Goal: Task Accomplishment & Management: Use online tool/utility

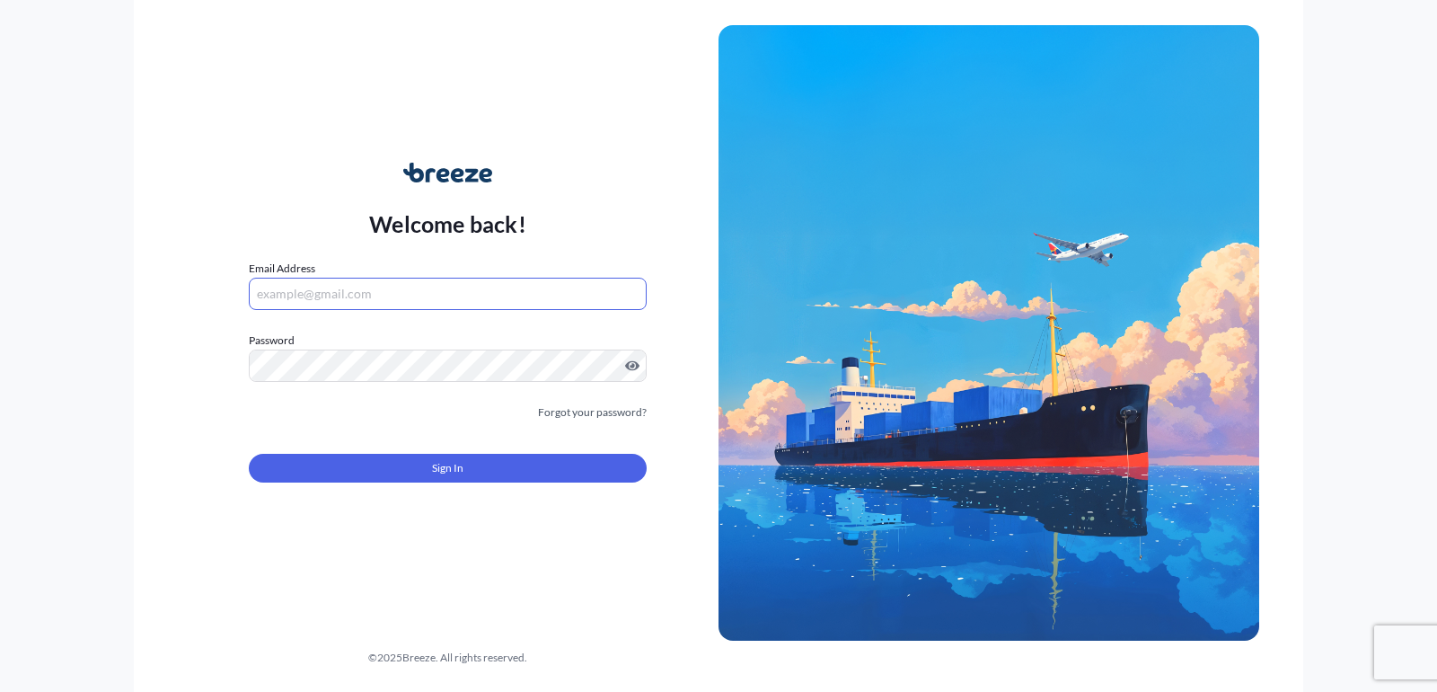
click at [428, 303] on input "Email Address" at bounding box center [448, 294] width 398 height 32
type input "[EMAIL_ADDRESS][DOMAIN_NAME]"
click at [429, 448] on div "Sign In" at bounding box center [448, 463] width 398 height 40
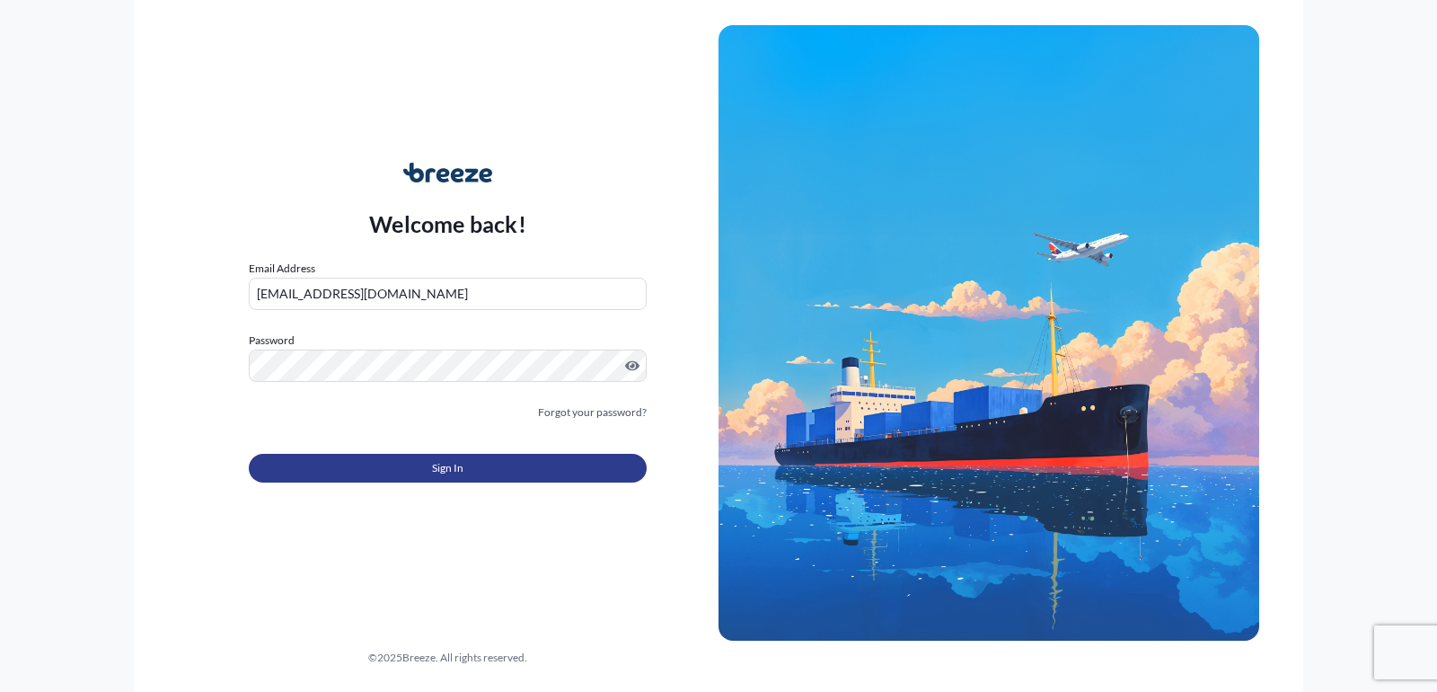
click at [429, 463] on button "Sign In" at bounding box center [448, 468] width 398 height 29
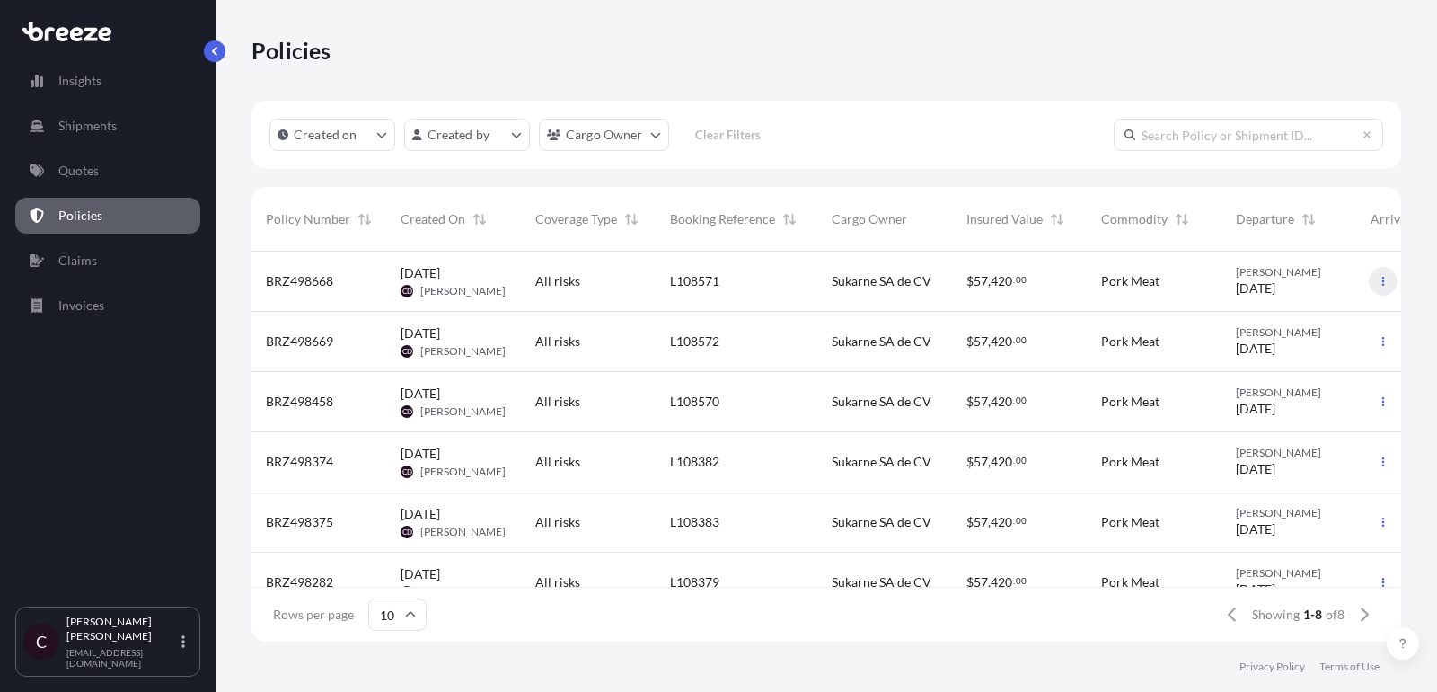
click at [1382, 281] on icon "button" at bounding box center [1383, 281] width 11 height 11
click at [1299, 289] on p "Duplicate quote" at bounding box center [1286, 285] width 90 height 18
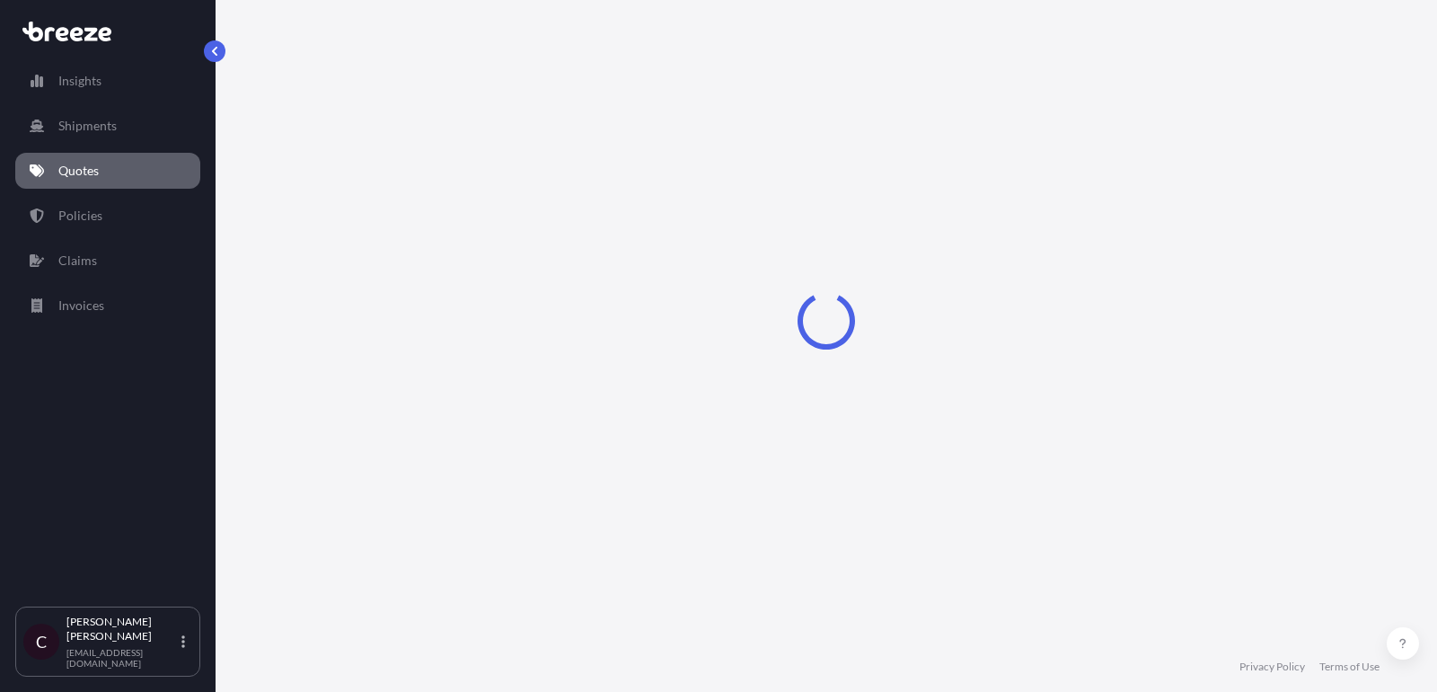
select select "Road"
select select "2"
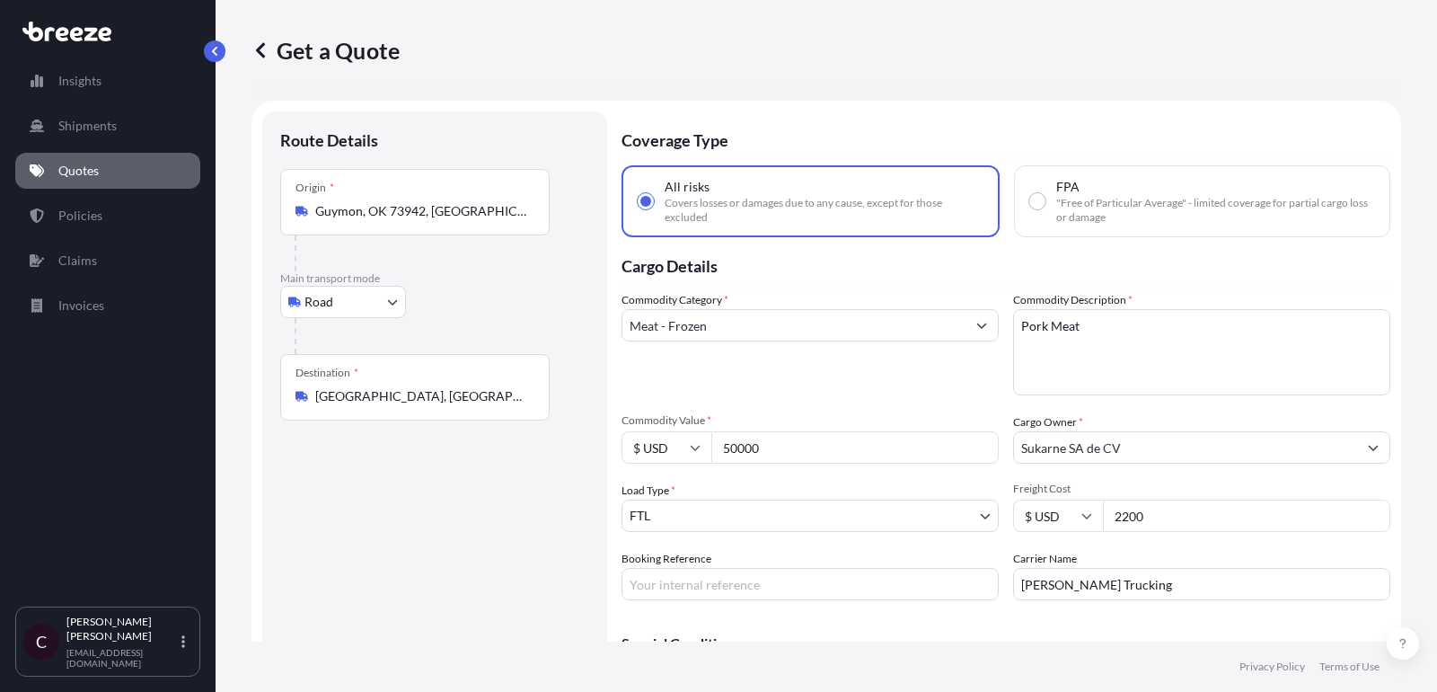
scroll to position [29, 0]
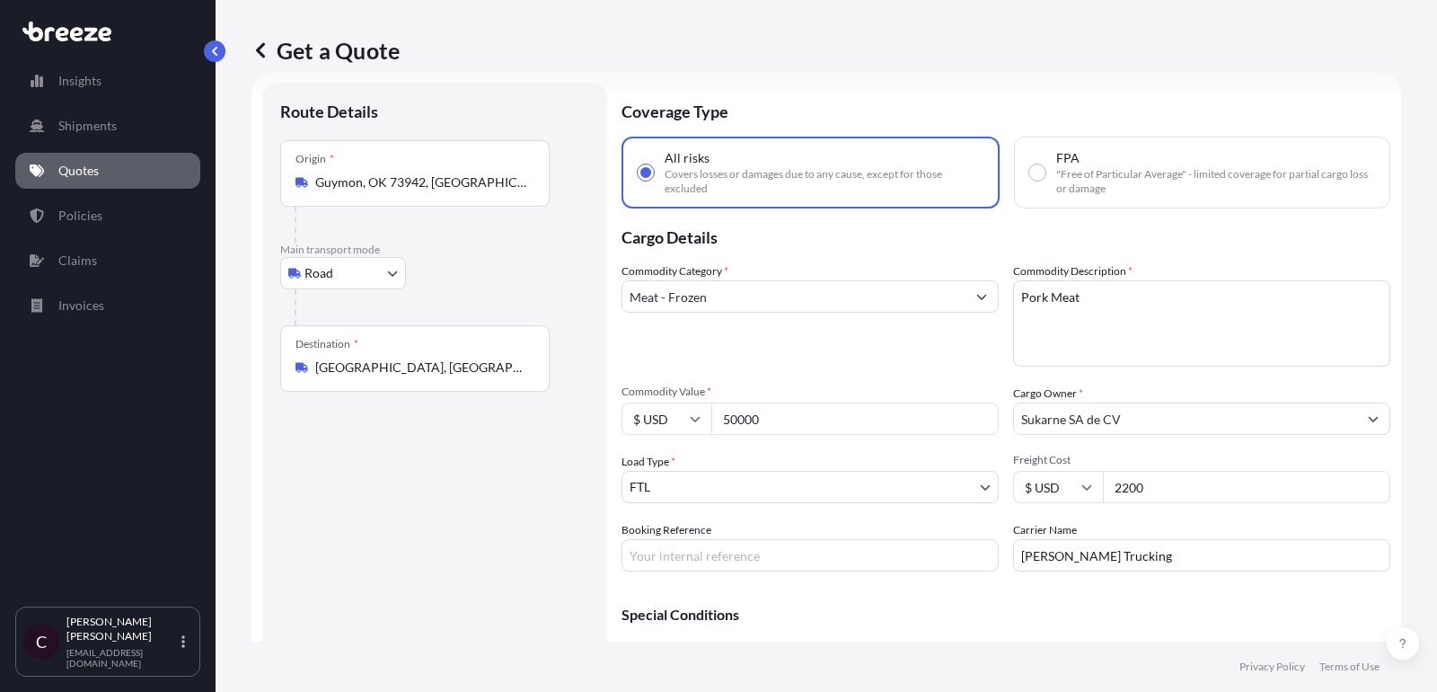
click at [92, 182] on link "Quotes" at bounding box center [107, 171] width 185 height 36
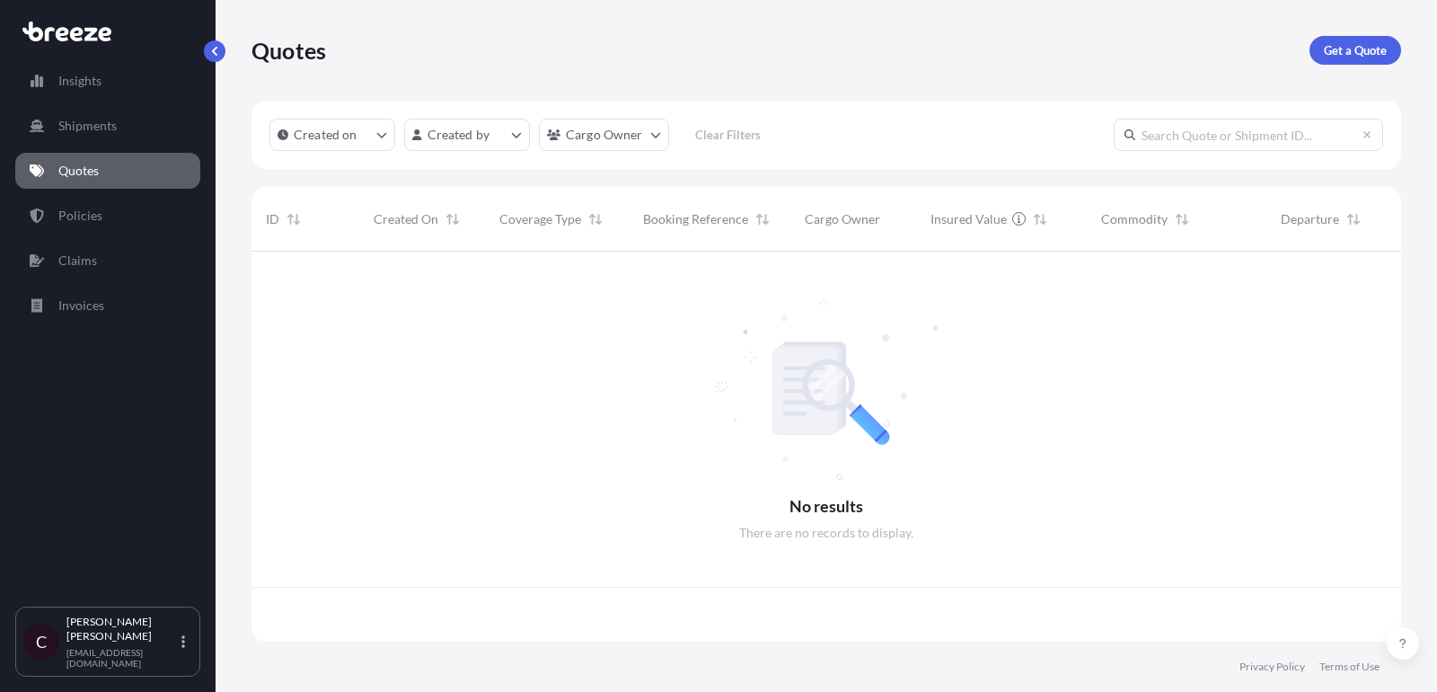
scroll to position [400, 1150]
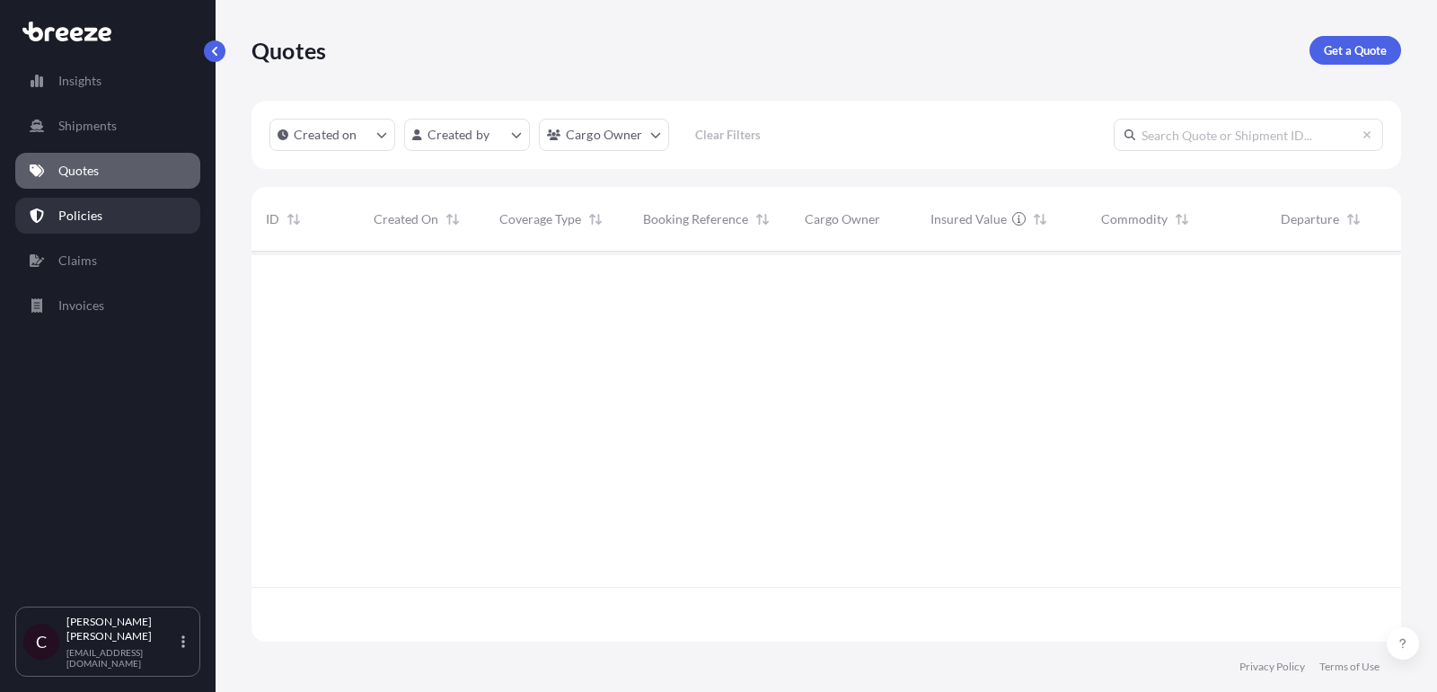
click at [89, 211] on p "Policies" at bounding box center [80, 216] width 44 height 18
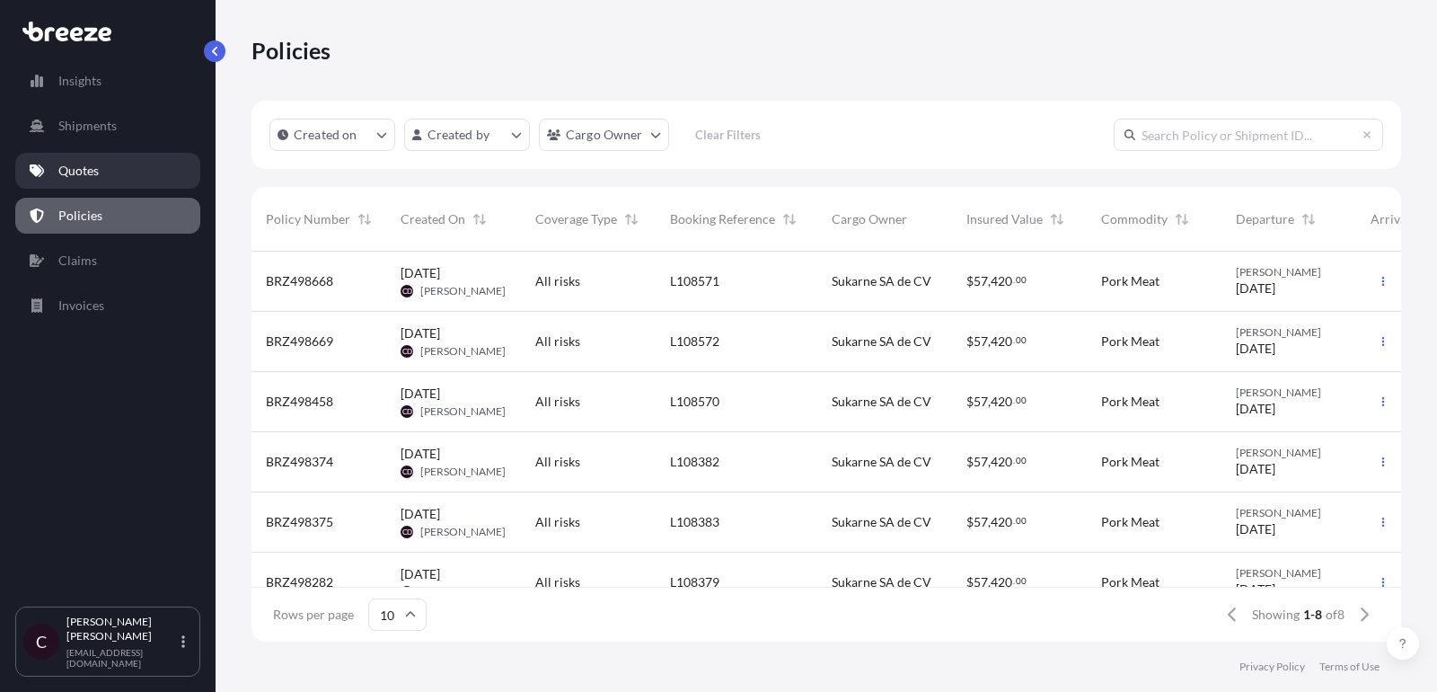
click at [123, 181] on link "Quotes" at bounding box center [107, 171] width 185 height 36
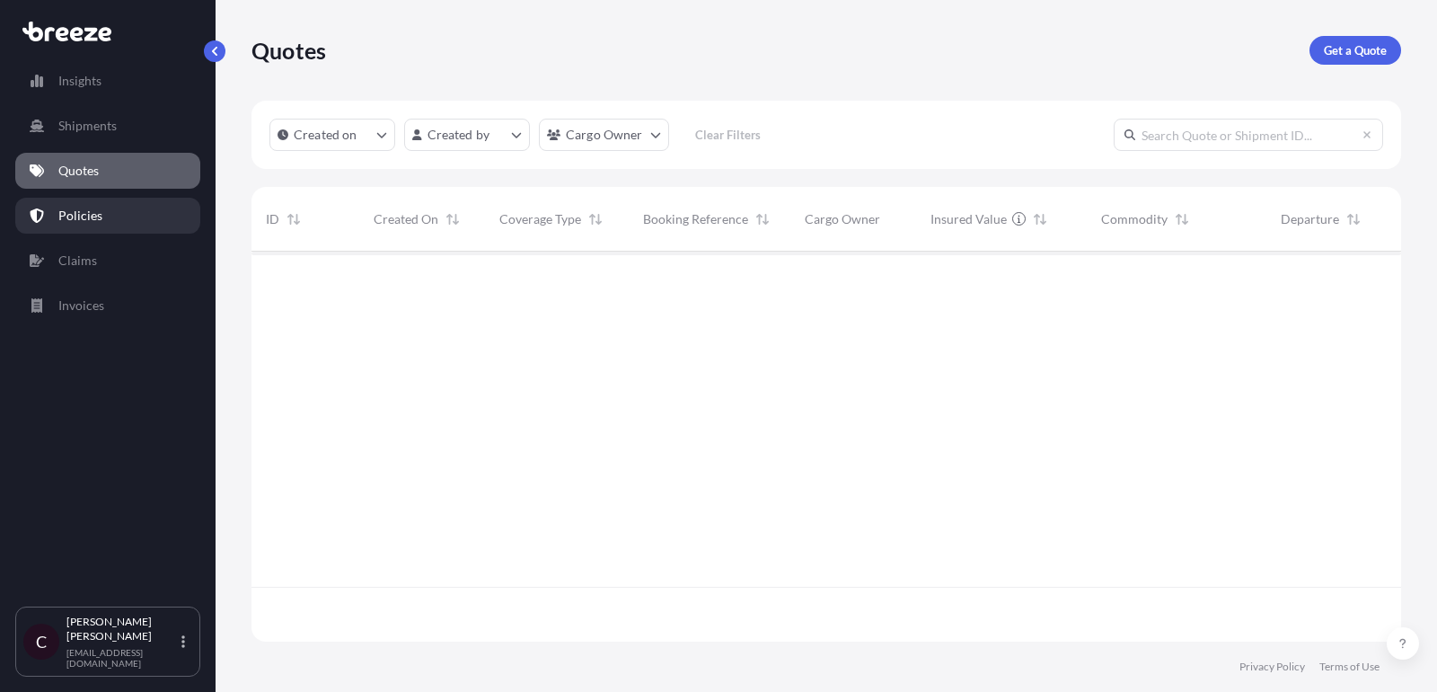
scroll to position [455, 1150]
click at [110, 207] on link "Policies" at bounding box center [107, 216] width 185 height 36
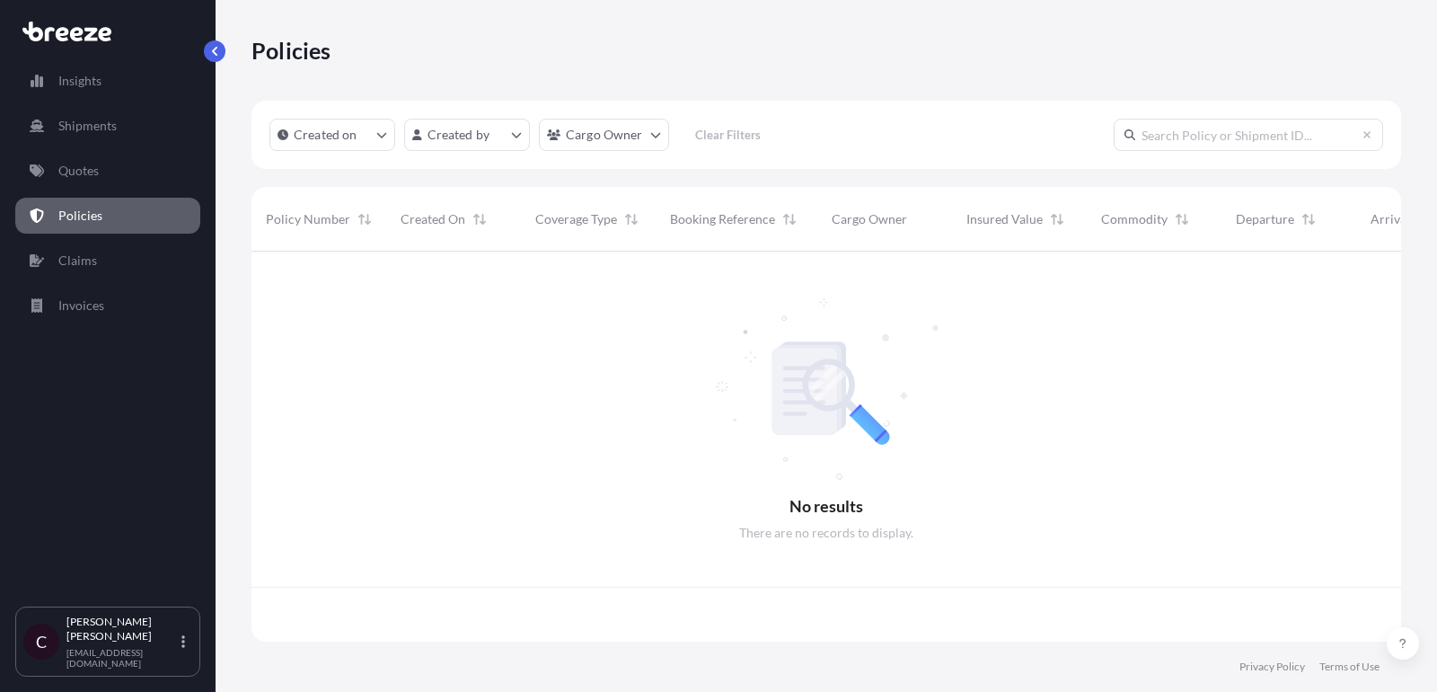
scroll to position [400, 1150]
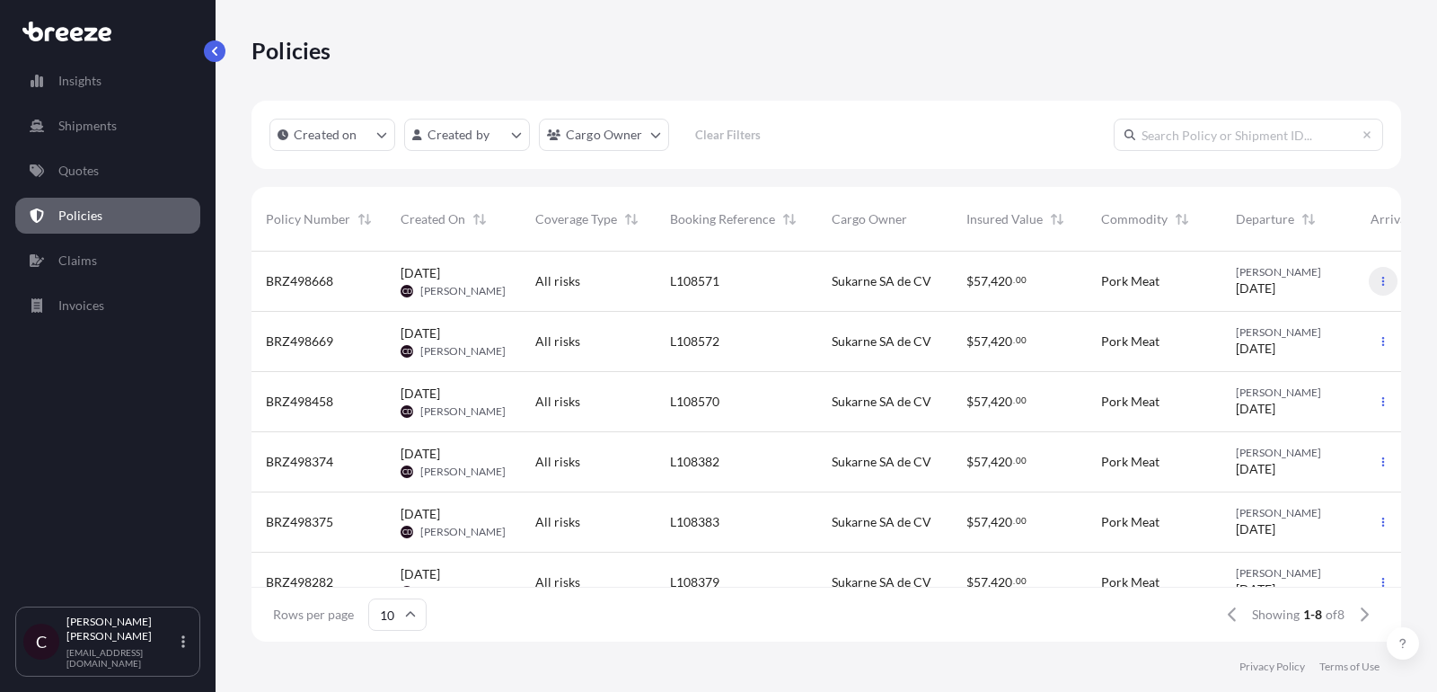
click at [1390, 283] on button "button" at bounding box center [1383, 281] width 29 height 29
click at [1276, 291] on p "Duplicate quote" at bounding box center [1286, 285] width 90 height 18
select select "Road"
select select "2"
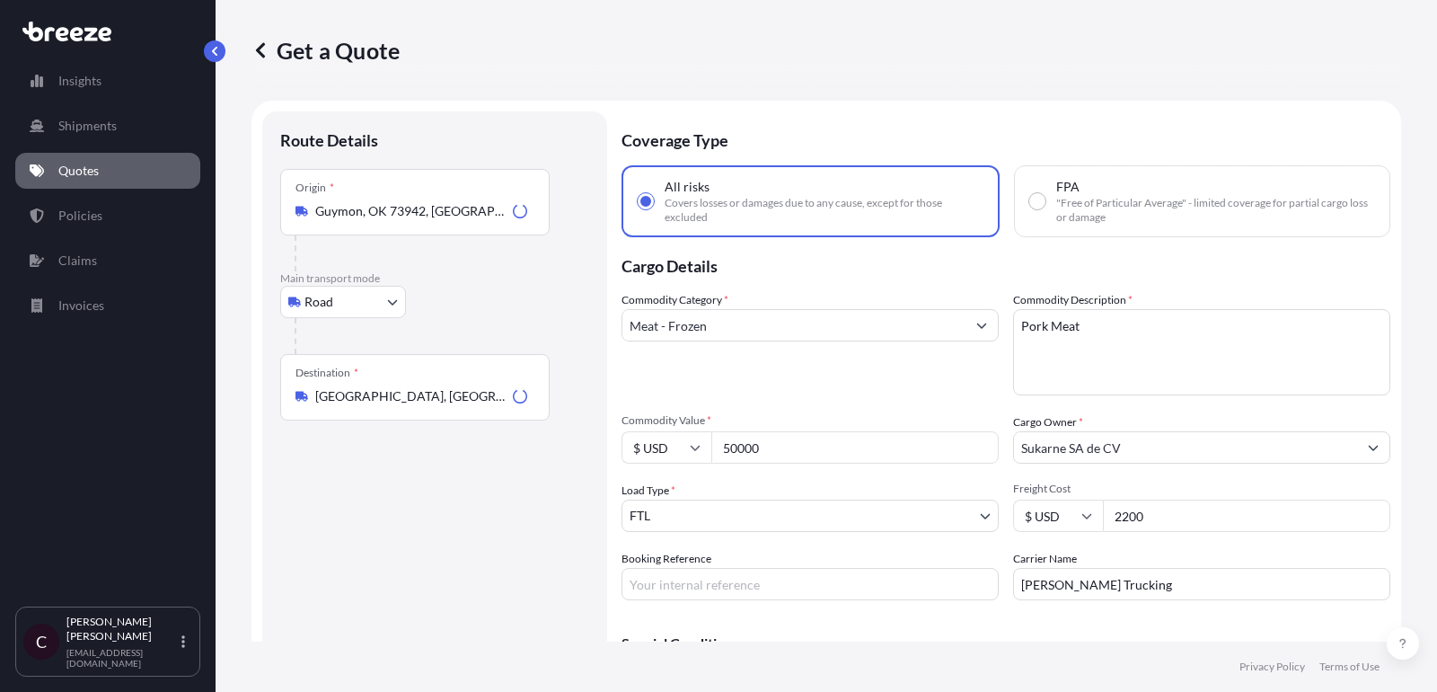
scroll to position [29, 0]
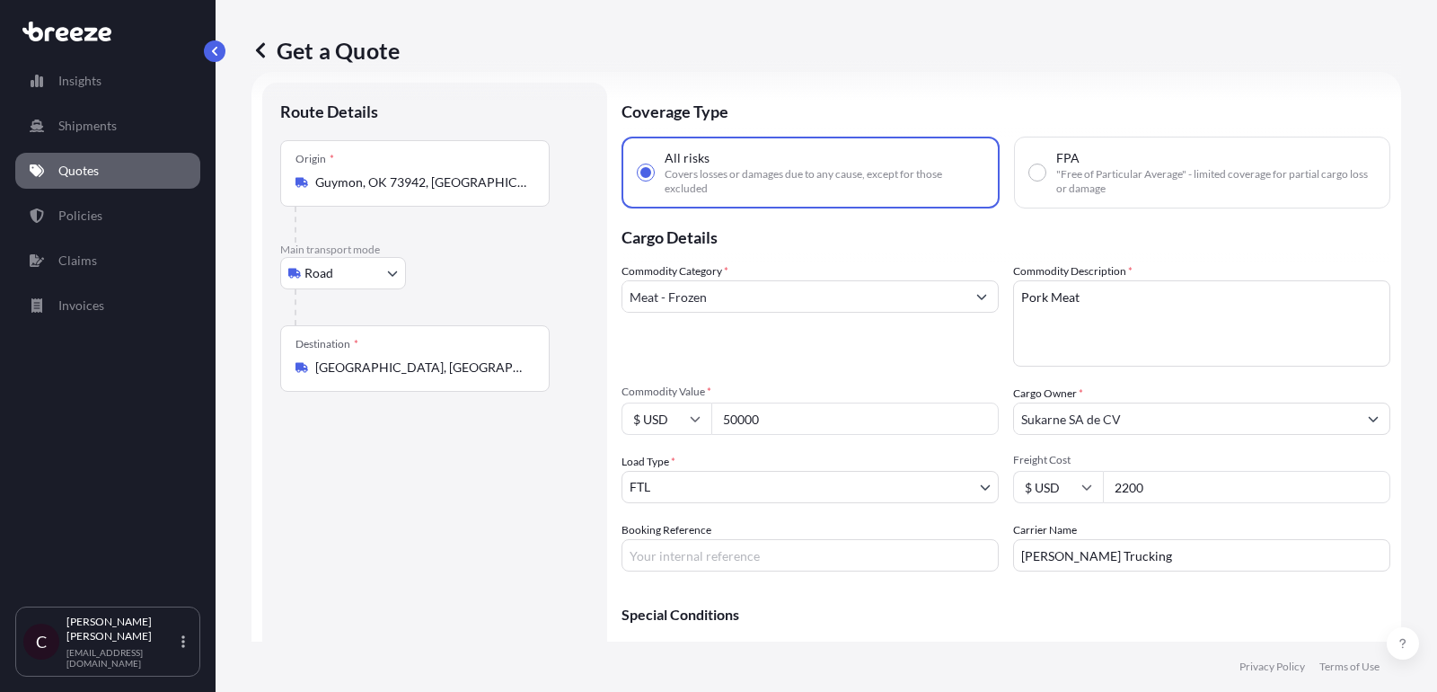
click at [847, 551] on input "Booking Reference" at bounding box center [810, 555] width 377 height 32
paste input "L108572"
type input "L108573"
click at [948, 358] on div "Commodity Category * Meat - Frozen" at bounding box center [810, 314] width 377 height 104
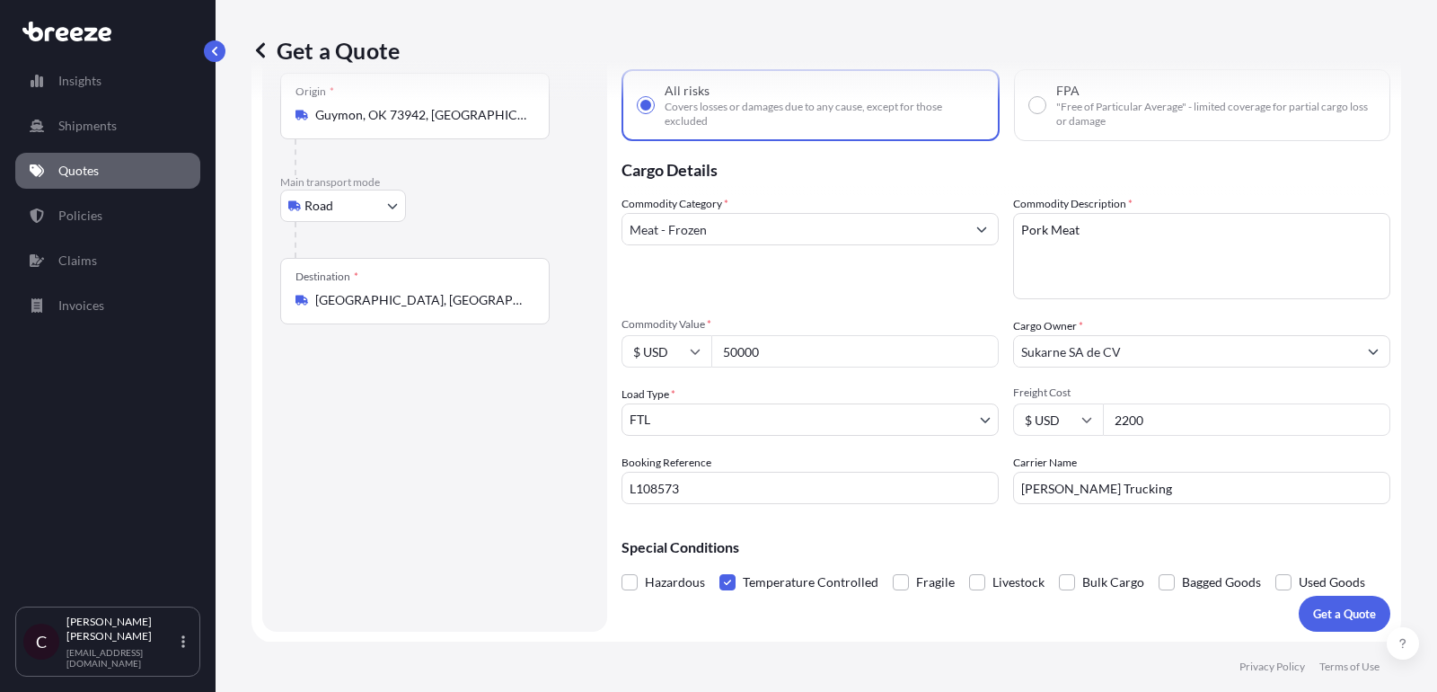
scroll to position [95, 0]
click at [1354, 615] on p "Get a Quote" at bounding box center [1344, 614] width 63 height 18
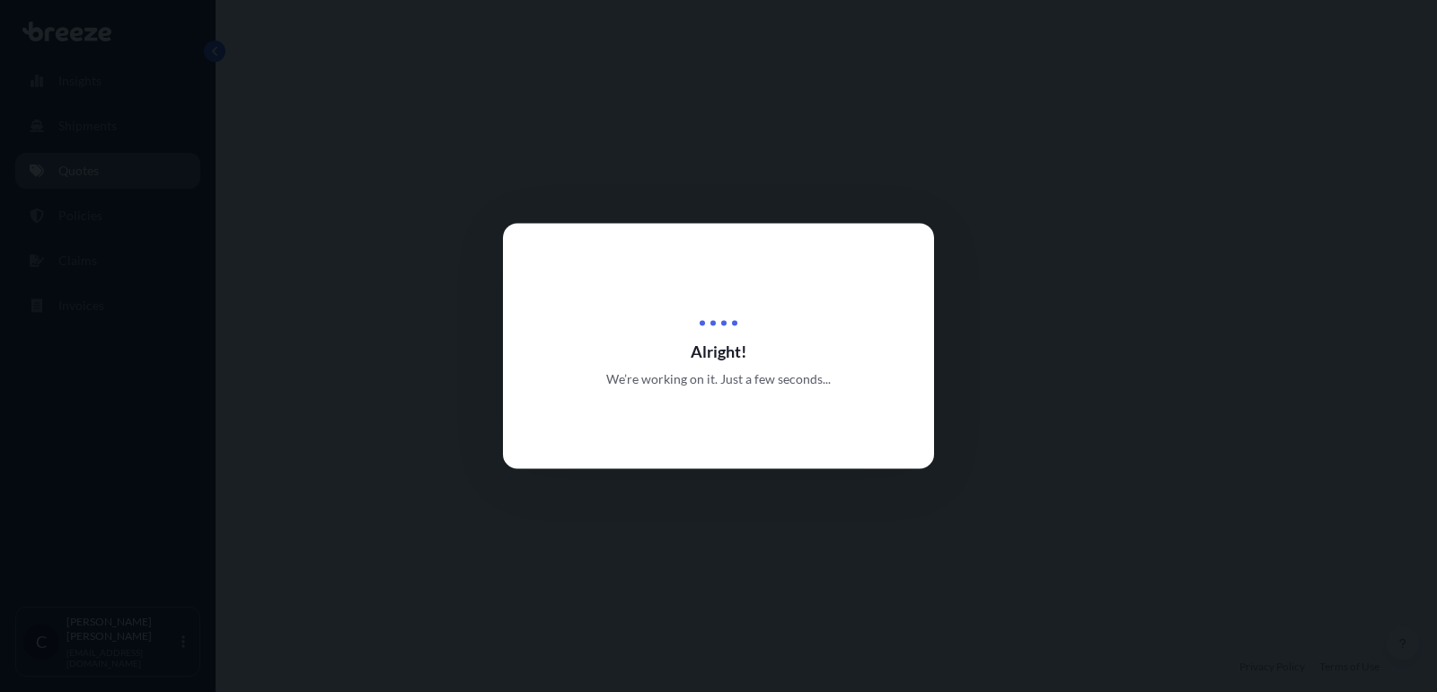
select select "Road"
select select "2"
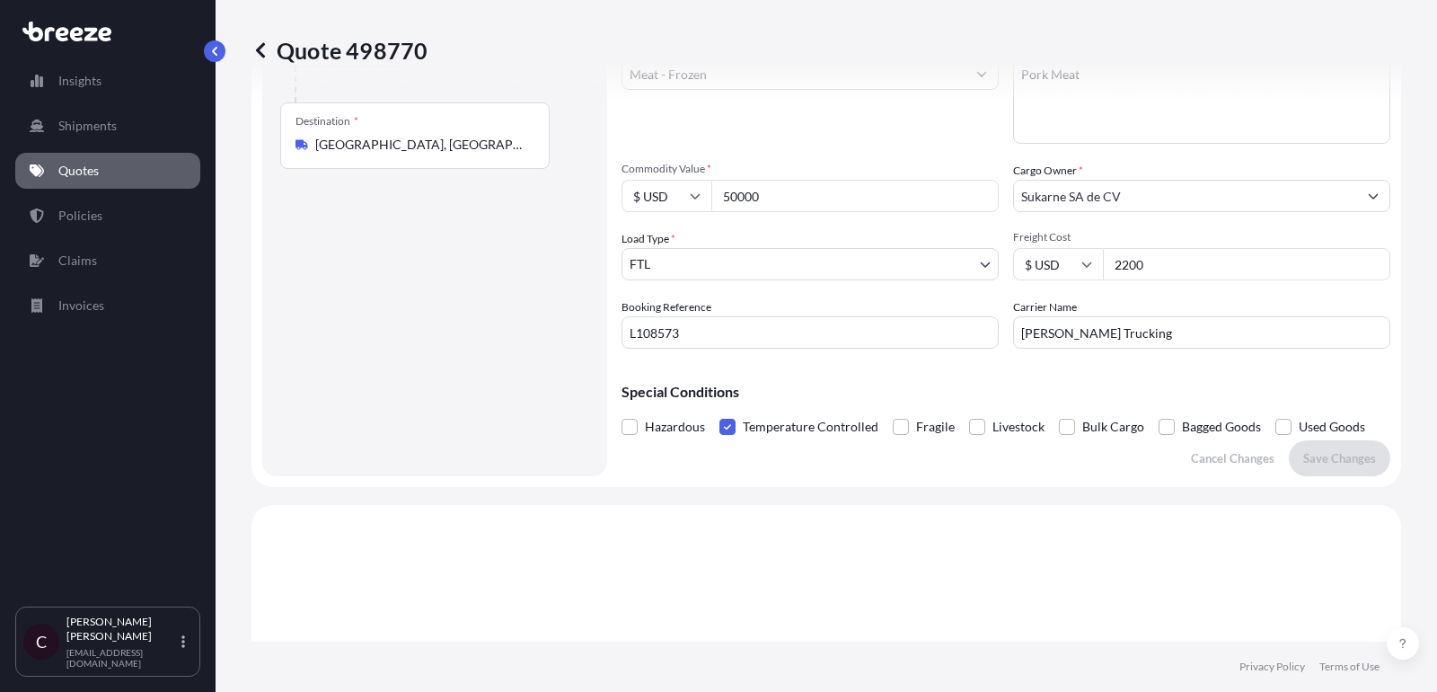
scroll to position [252, 0]
click at [87, 171] on p "Quotes" at bounding box center [78, 171] width 40 height 18
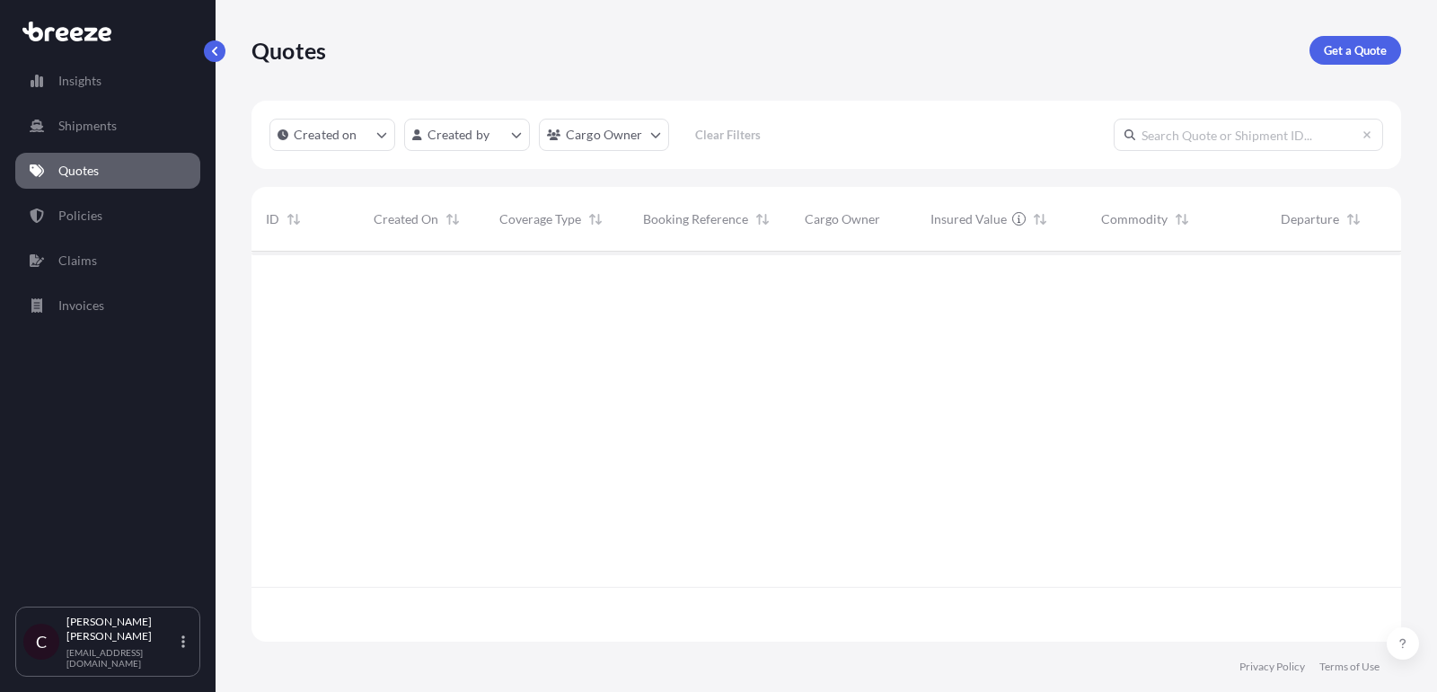
scroll to position [400, 1150]
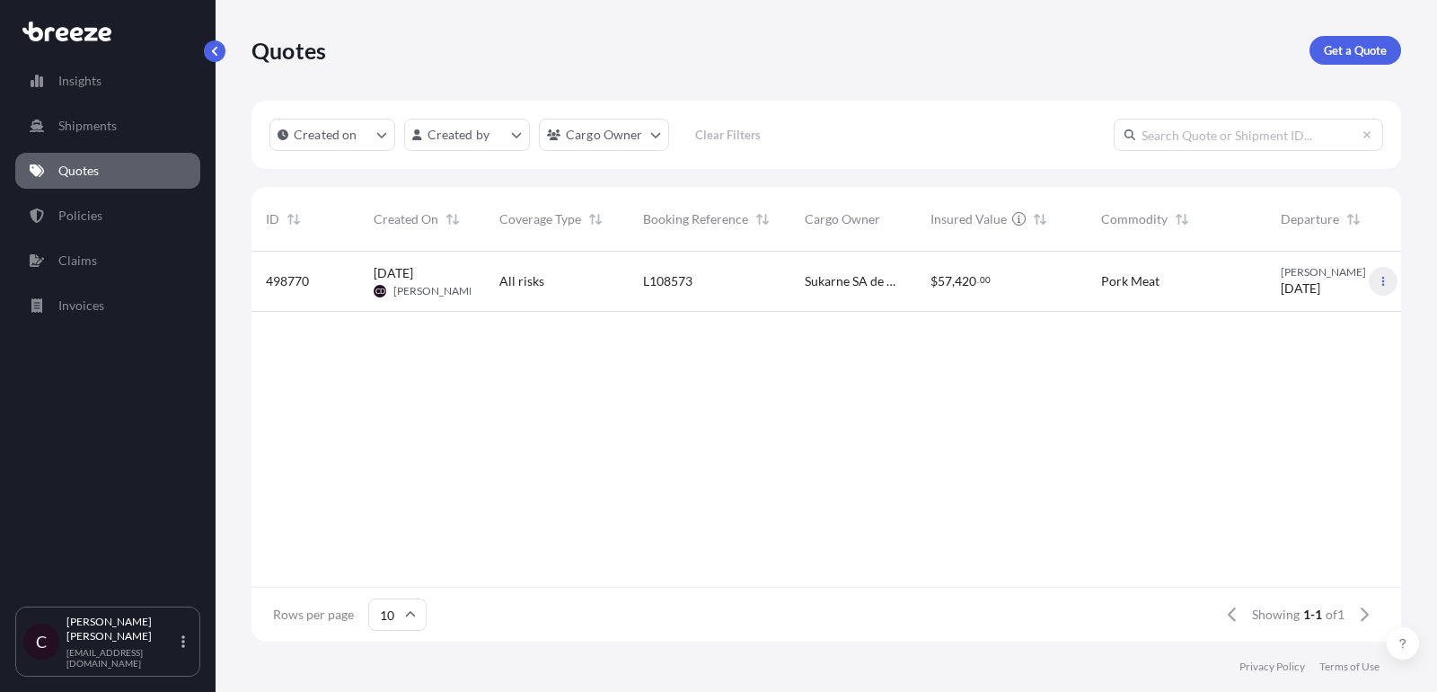
click at [1373, 287] on button "button" at bounding box center [1383, 281] width 29 height 29
click at [1308, 319] on p "Duplicate quote" at bounding box center [1313, 317] width 90 height 18
select select "Road"
select select "2"
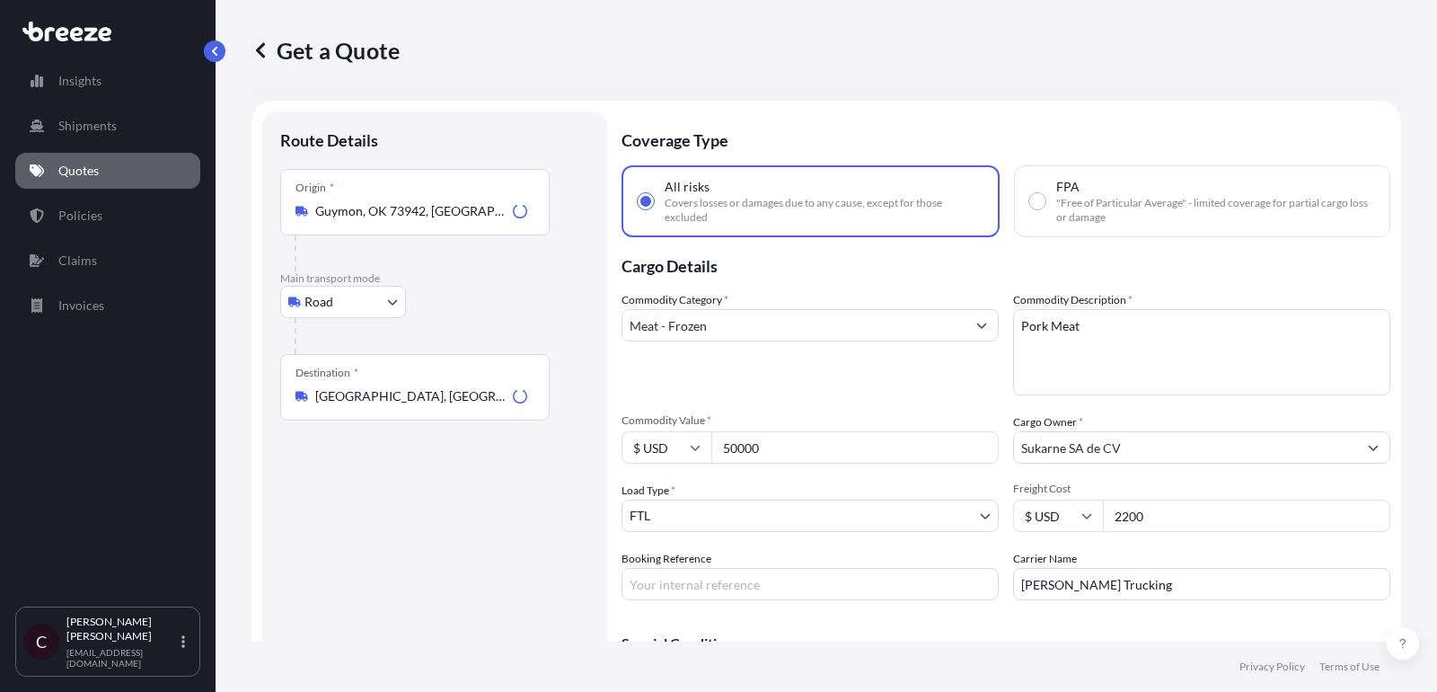
scroll to position [29, 0]
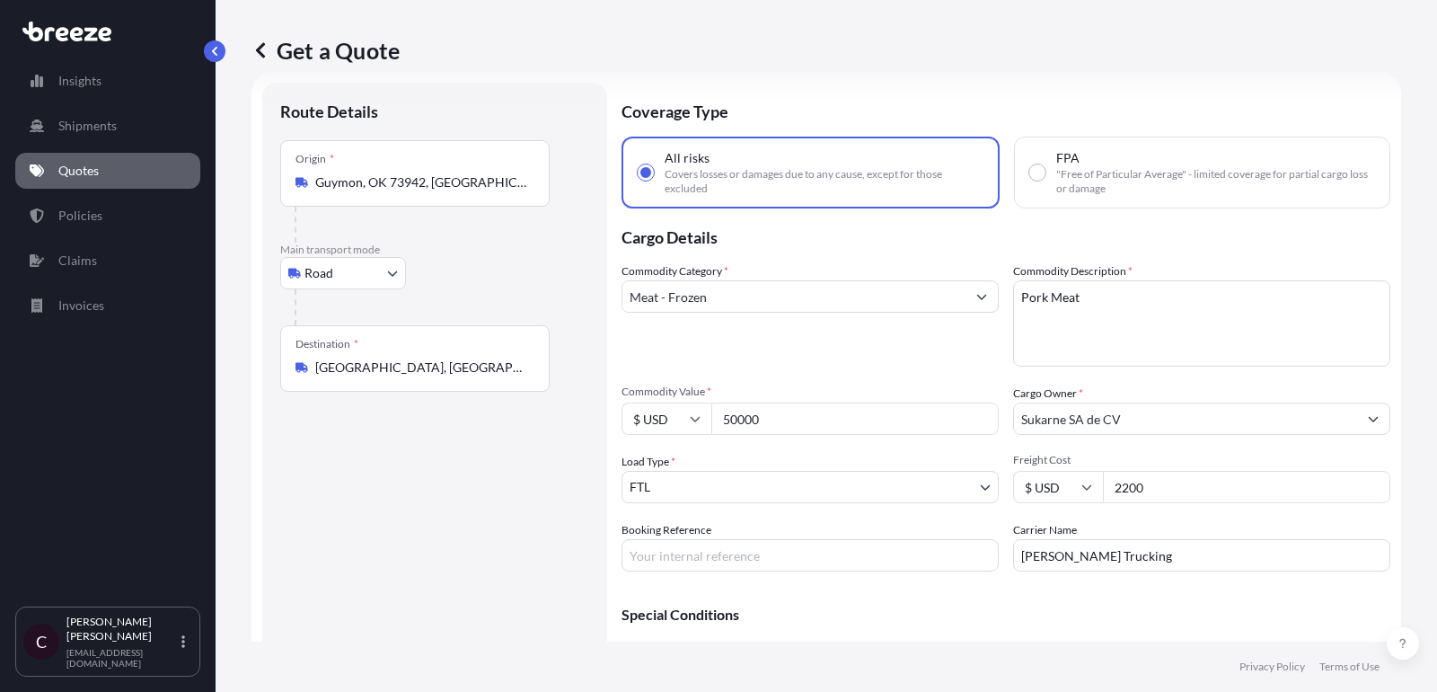
click at [824, 542] on input "Booking Reference" at bounding box center [810, 555] width 377 height 32
paste input "L108573"
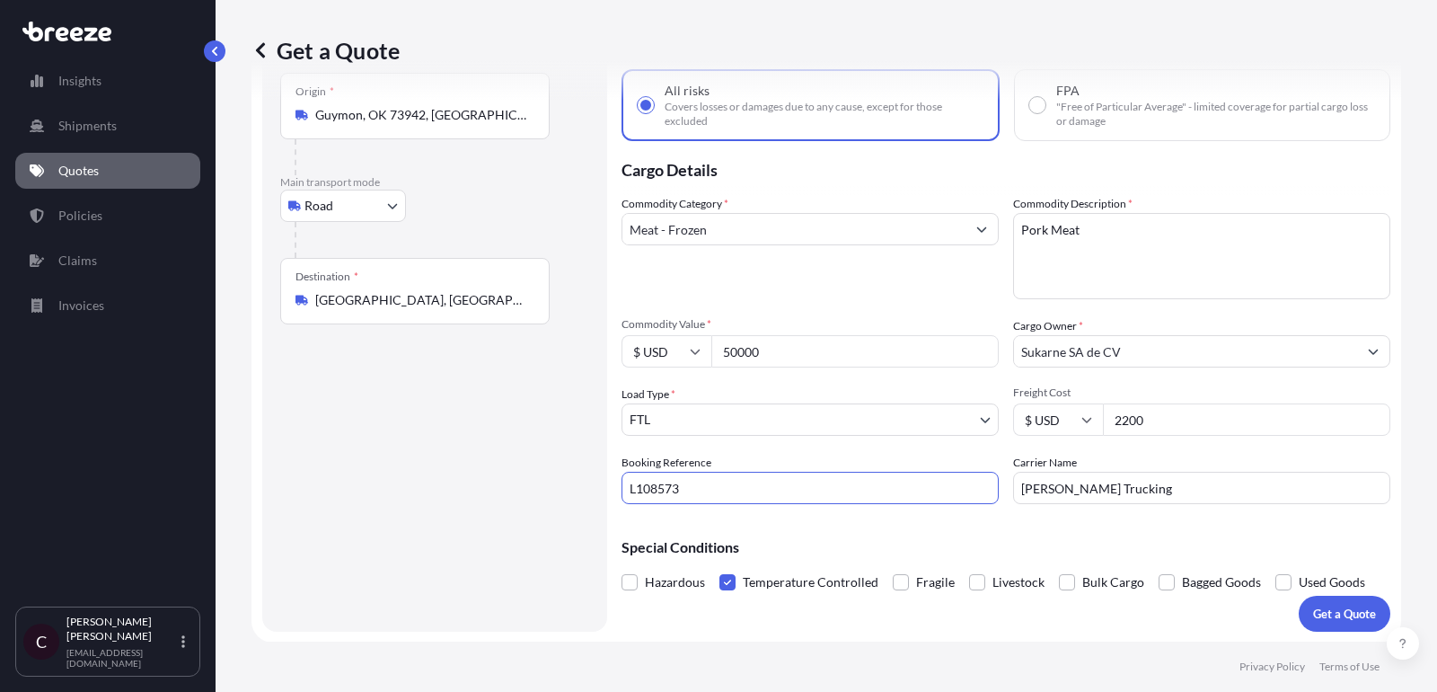
scroll to position [95, 0]
type input "L108573"
click at [93, 178] on p "Quotes" at bounding box center [78, 171] width 40 height 18
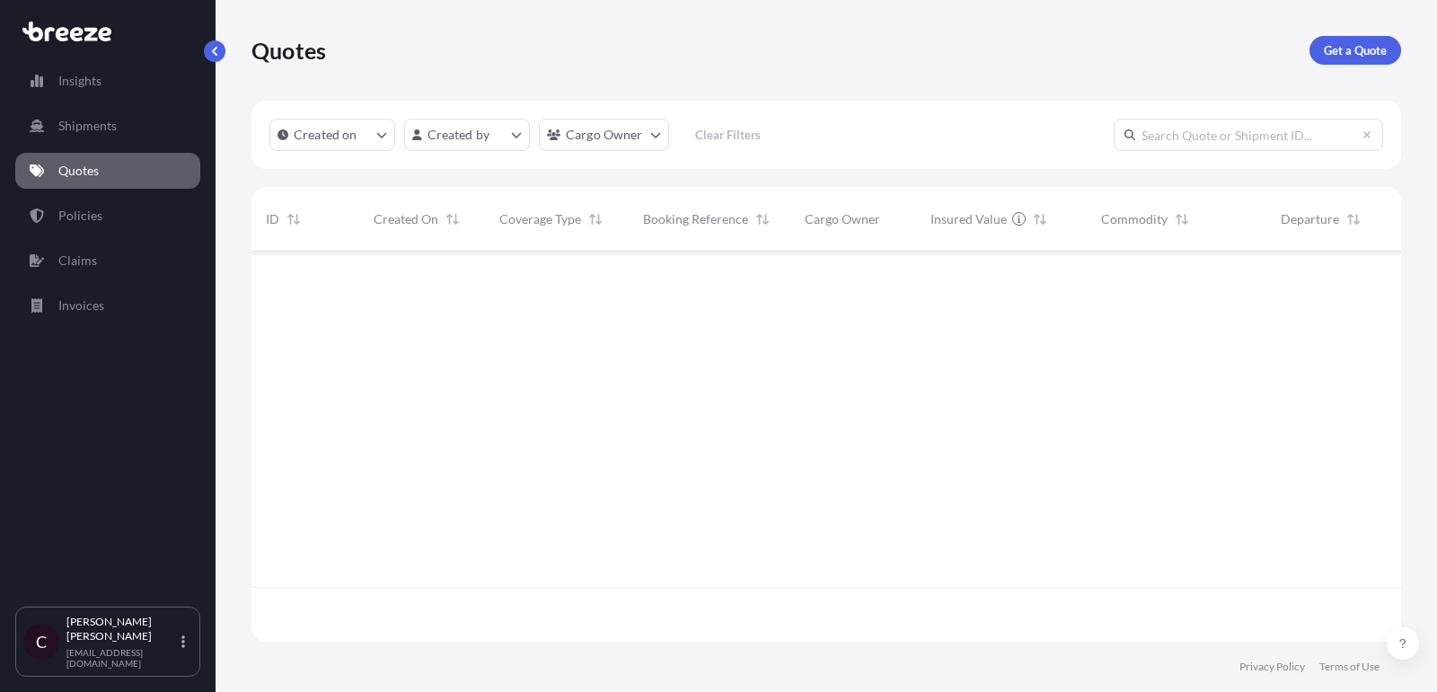
scroll to position [400, 1150]
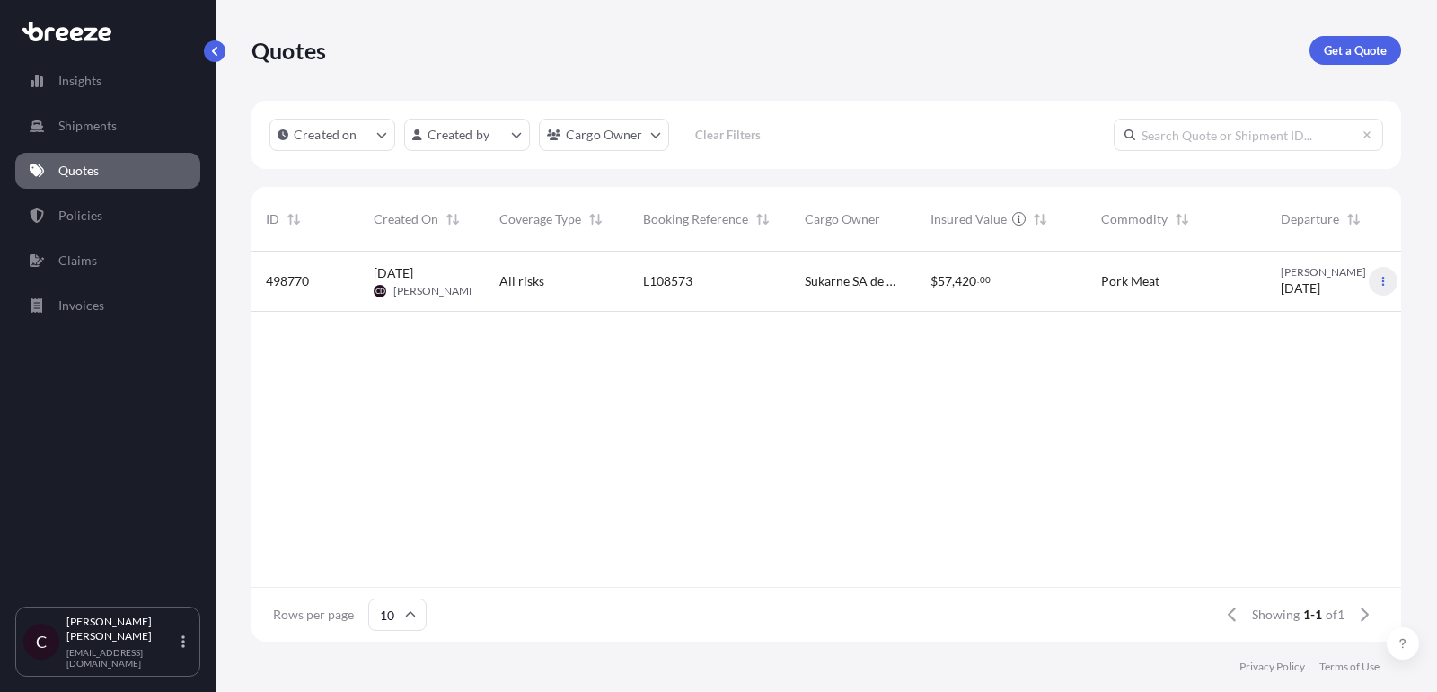
click at [1382, 276] on icon "button" at bounding box center [1383, 281] width 11 height 11
click at [1297, 310] on p "Duplicate quote" at bounding box center [1313, 317] width 90 height 18
select select "Road"
select select "2"
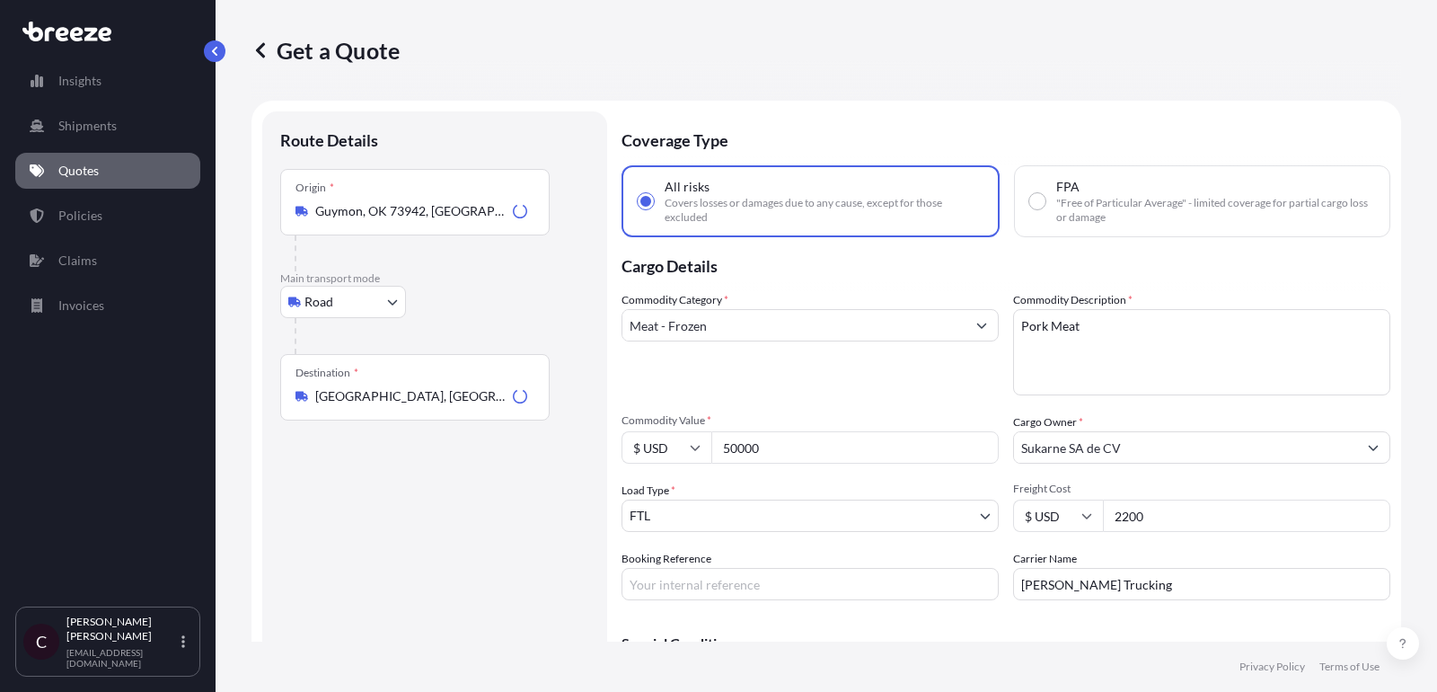
scroll to position [29, 0]
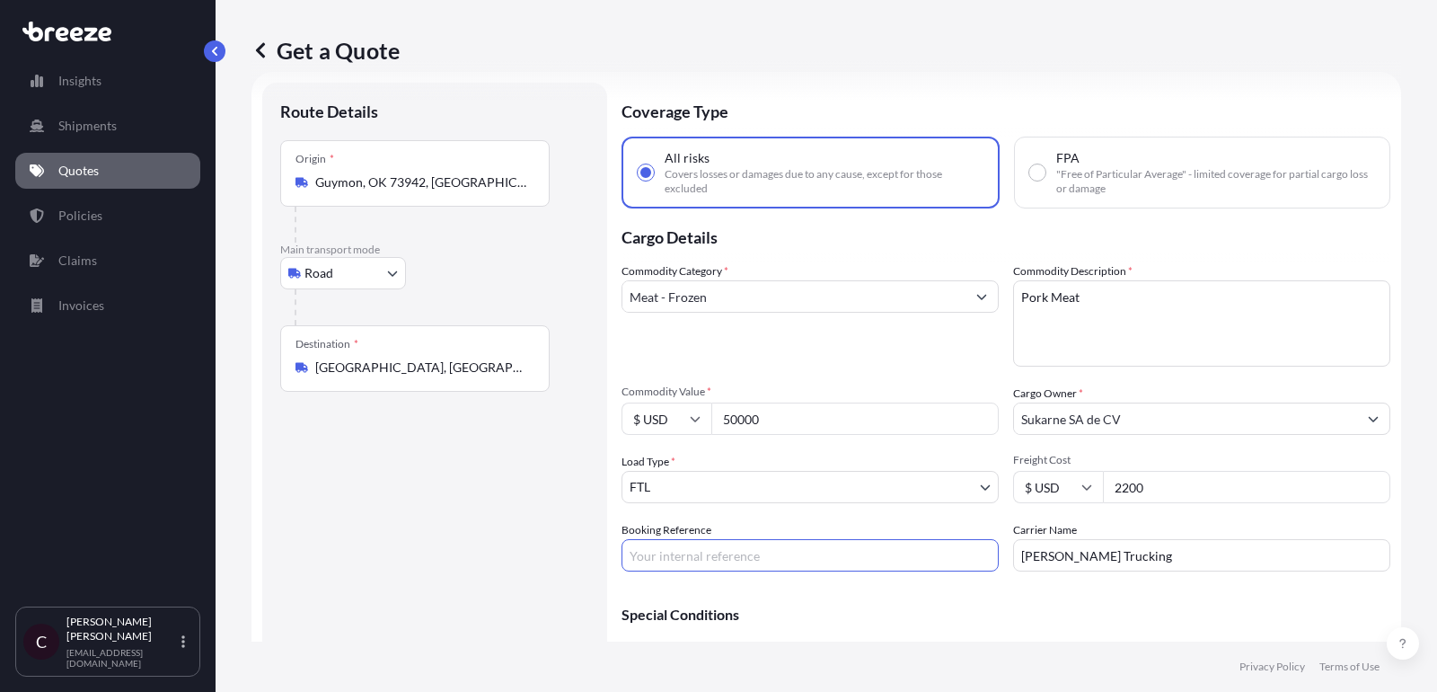
click at [904, 554] on input "Booking Reference" at bounding box center [810, 555] width 377 height 32
paste input "L108574"
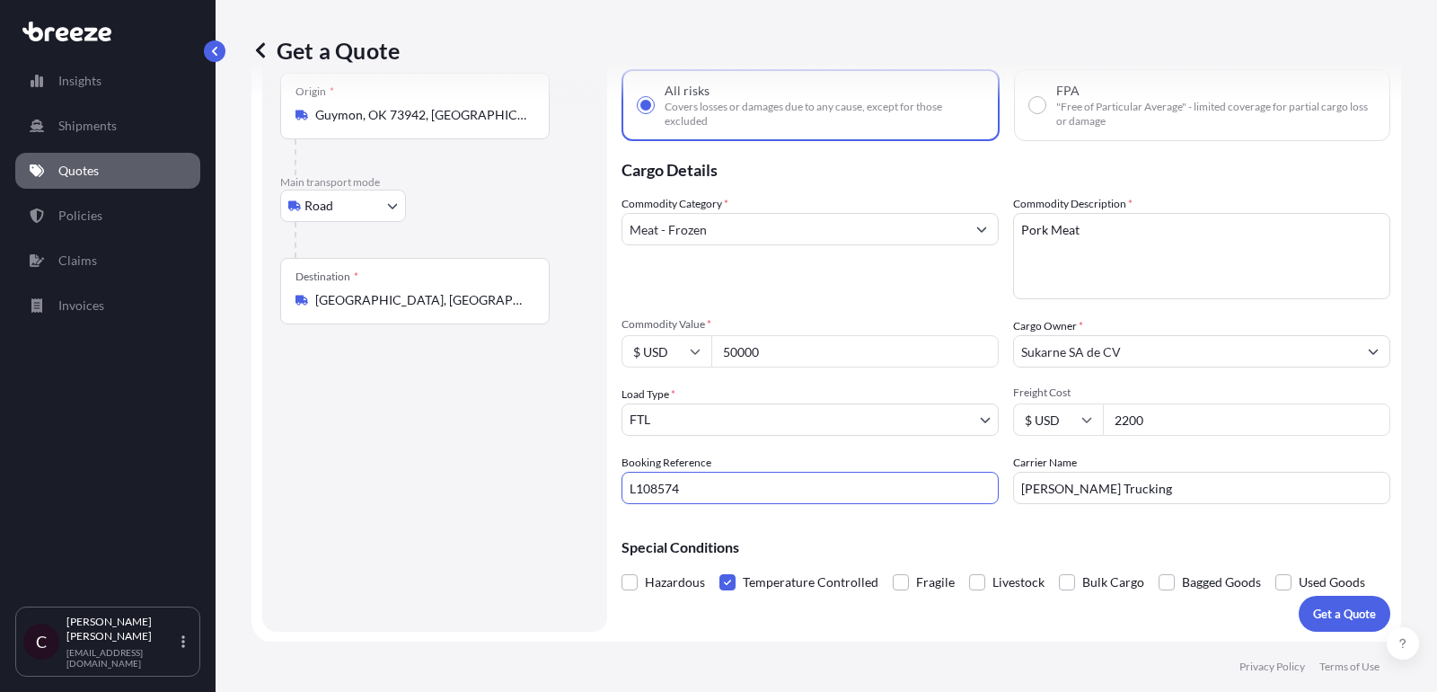
type input "L108574"
click at [1349, 609] on p "Get a Quote" at bounding box center [1344, 614] width 63 height 18
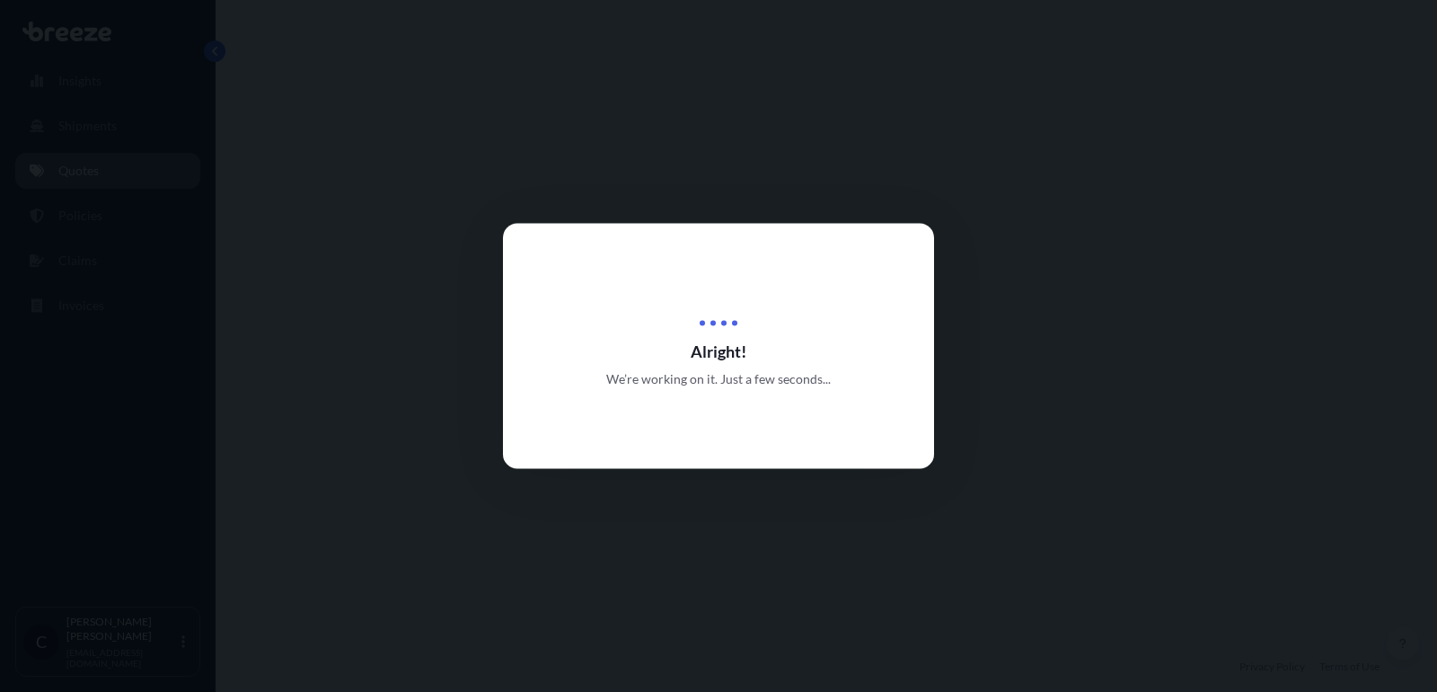
select select "Road"
select select "2"
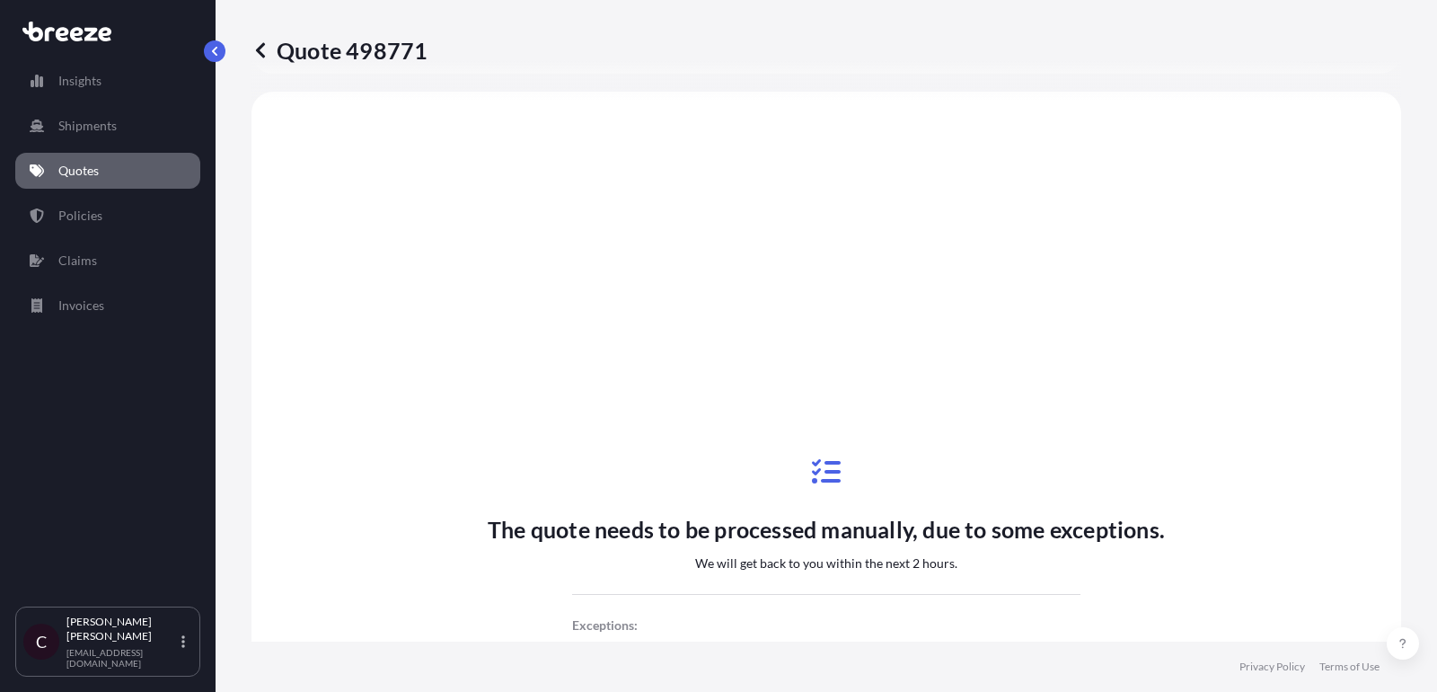
scroll to position [666, 0]
